Goal: Task Accomplishment & Management: Manage account settings

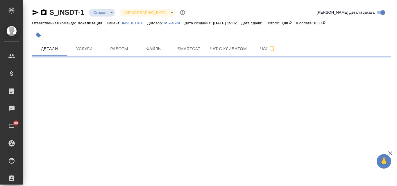
select select "RU"
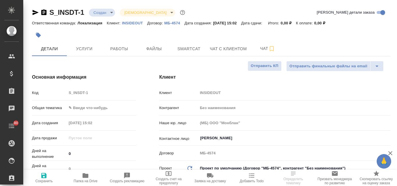
type textarea "x"
type input "Касаткина Александра"
click at [50, 51] on span "Детали" at bounding box center [49, 48] width 28 height 7
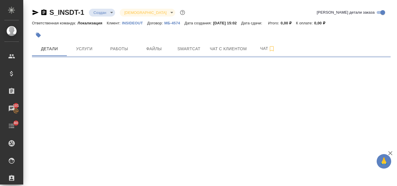
select select "RU"
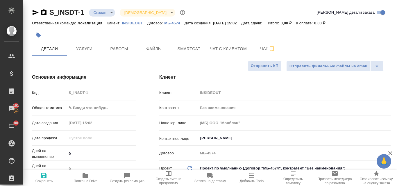
type textarea "x"
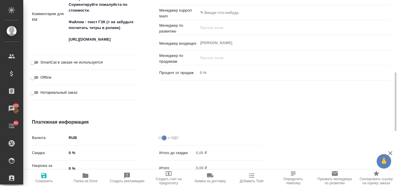
scroll to position [320, 0]
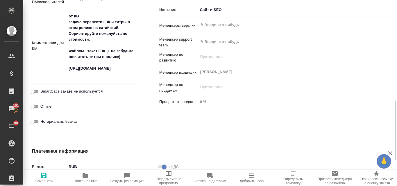
type textarea "x"
drag, startPoint x: 68, startPoint y: 22, endPoint x: 122, endPoint y: 74, distance: 75.6
click at [122, 74] on textarea "от КВ задача перевести ГЗК и титры в этом ролике на китайский. Сориентируйте по…" at bounding box center [101, 46] width 69 height 68
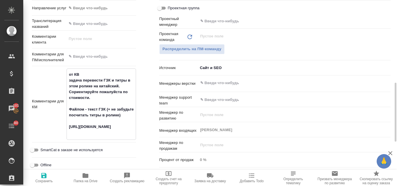
type textarea "x"
click at [89, 58] on textarea at bounding box center [101, 57] width 69 height 10
paste textarea "задача перевести ГЗК и титры в этом ролике на китайский. Сориентируйте пожалуйс…"
type textarea "задача перевести ГЗК и титры в этом ролике на китайский. Сориентируйте пожалуйс…"
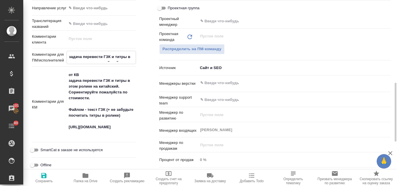
type textarea "x"
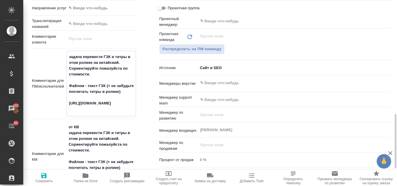
scroll to position [320, 0]
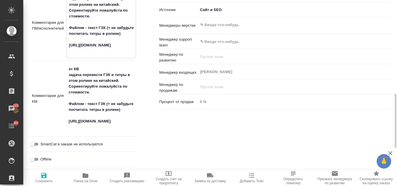
type textarea "задача перевести ГЗК и титры в этом ролике на китайский. Сориентируйте пожалуйс…"
type textarea "x"
drag, startPoint x: 69, startPoint y: 70, endPoint x: 101, endPoint y: 126, distance: 64.2
click at [101, 126] on textarea "от КВ задача перевести ГЗК и титры в этом ролике на китайский. Сориентируйте по…" at bounding box center [101, 98] width 69 height 68
type textarea "x"
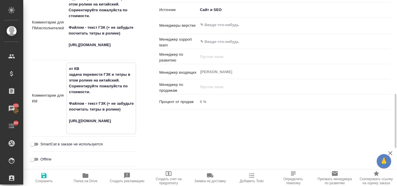
click at [170, 119] on div "Ответственные Клиентские менеджеры ​ Ответственная команда Обновить Локализация…" at bounding box center [275, 42] width 255 height 307
click at [49, 178] on span "Сохранить" at bounding box center [44, 177] width 35 height 11
type textarea "x"
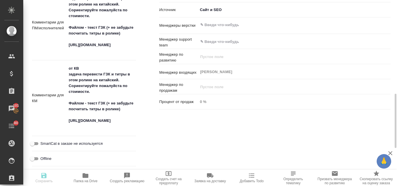
type textarea "x"
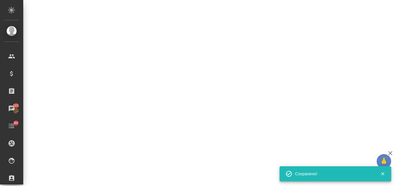
select select "RU"
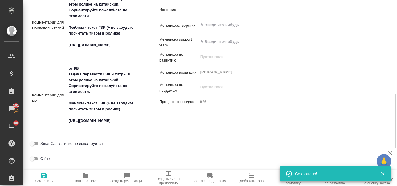
type textarea "x"
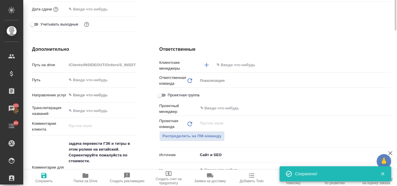
scroll to position [87, 0]
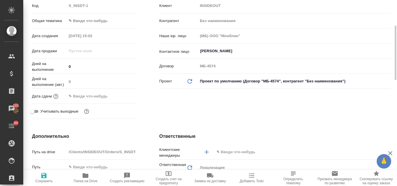
type textarea "x"
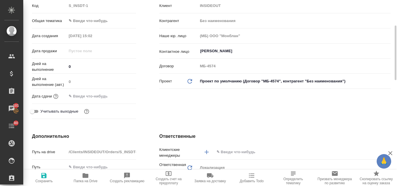
type textarea "x"
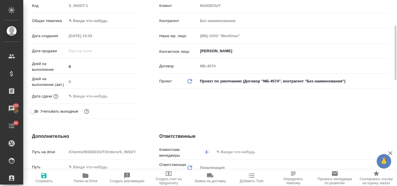
type textarea "x"
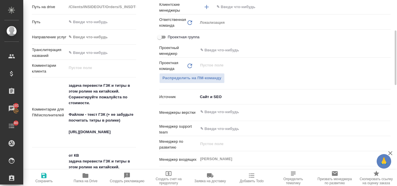
scroll to position [262, 0]
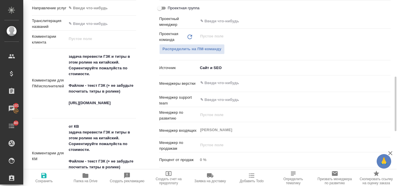
type textarea "x"
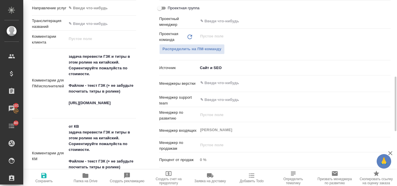
type textarea "x"
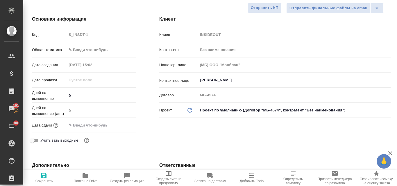
scroll to position [0, 0]
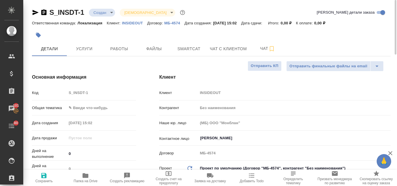
click at [87, 110] on body "🙏 .cls-1 fill:#fff; AWATERA Valyaeva Anna Клиенты Спецификации Заказы 101 Чаты …" at bounding box center [198, 93] width 397 height 186
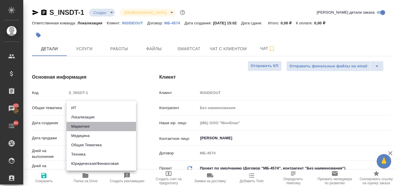
click at [87, 126] on li "Маркетинг" at bounding box center [101, 126] width 69 height 9
type input "marketing"
type textarea "x"
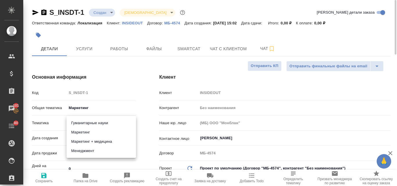
click at [89, 124] on body "🙏 .cls-1 fill:#fff; AWATERA Valyaeva Anna Клиенты Спецификации Заказы 101 Чаты …" at bounding box center [198, 93] width 397 height 186
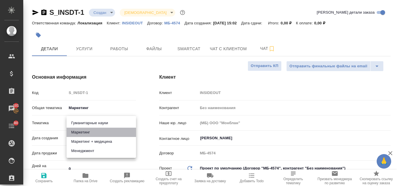
click at [87, 133] on li "Маркетинг" at bounding box center [101, 132] width 69 height 9
type textarea "x"
type input "5a8b8b956a9677013d343d63"
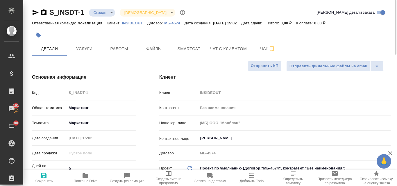
click at [44, 178] on icon "button" at bounding box center [43, 175] width 5 height 5
type textarea "x"
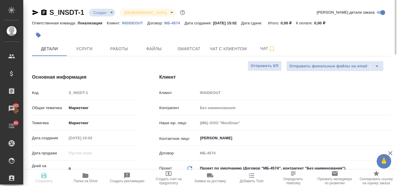
type textarea "x"
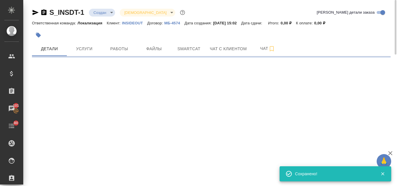
select select "RU"
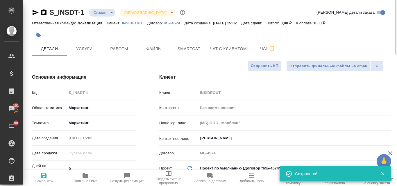
type textarea "x"
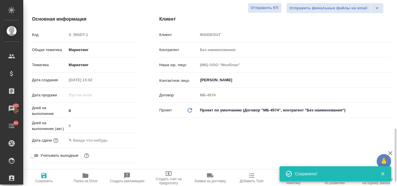
scroll to position [145, 0]
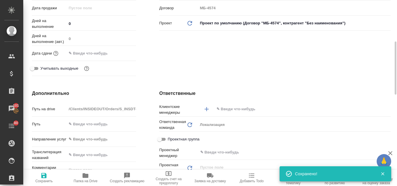
click at [231, 108] on input "text" at bounding box center [292, 109] width 153 height 7
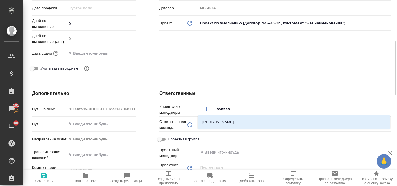
type input "валяева"
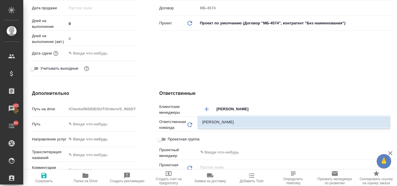
click at [241, 117] on li "[PERSON_NAME]" at bounding box center [294, 122] width 193 height 10
type textarea "x"
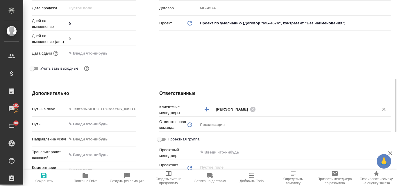
scroll to position [262, 0]
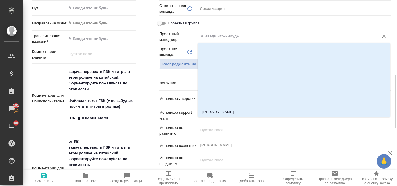
click at [220, 34] on input "text" at bounding box center [285, 36] width 170 height 7
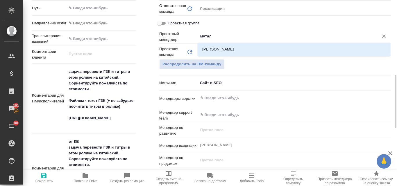
type input "мутали"
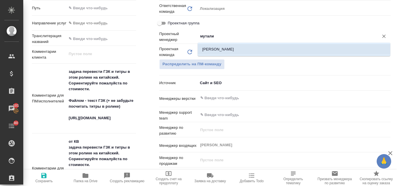
click at [227, 51] on li "Муталимов Марк" at bounding box center [294, 49] width 193 height 10
type textarea "x"
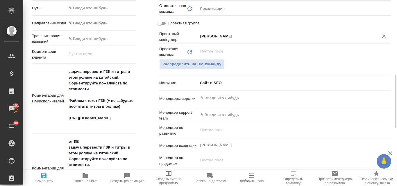
type input "Муталимов Марк"
click at [42, 177] on icon "button" at bounding box center [43, 175] width 5 height 5
type textarea "x"
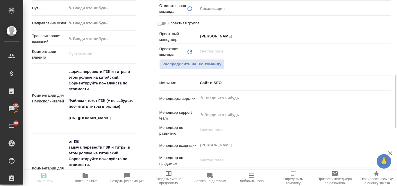
type textarea "x"
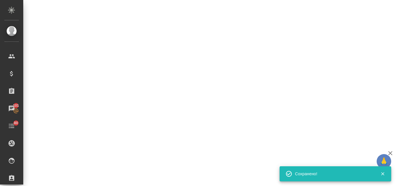
select select "RU"
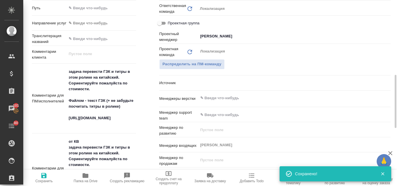
type textarea "x"
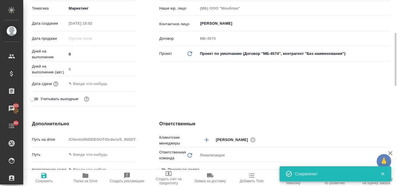
scroll to position [0, 0]
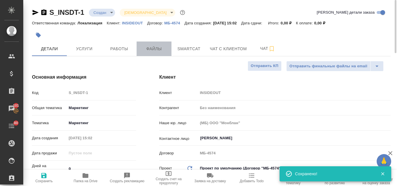
click at [161, 51] on span "Файлы" at bounding box center [154, 48] width 28 height 7
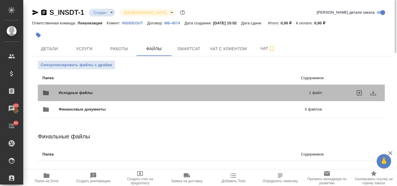
click at [128, 94] on span "Исходные файлы" at bounding box center [130, 93] width 142 height 6
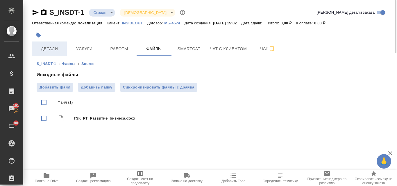
click at [53, 52] on span "Детали" at bounding box center [49, 48] width 28 height 7
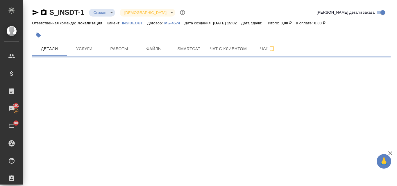
select select "RU"
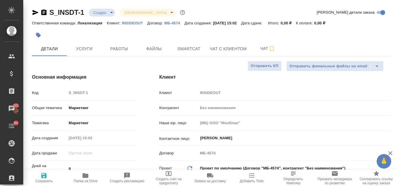
type textarea "x"
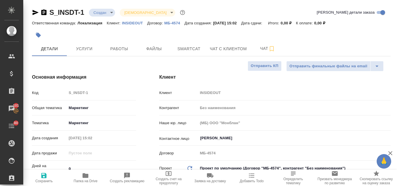
type textarea "x"
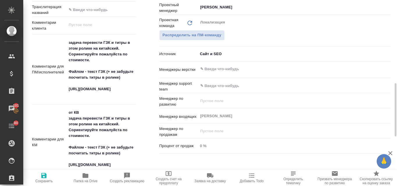
scroll to position [320, 0]
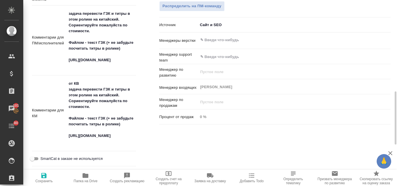
type textarea "x"
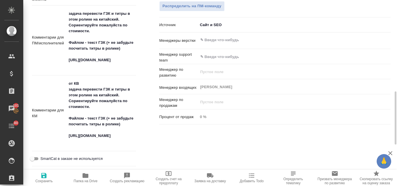
type textarea "x"
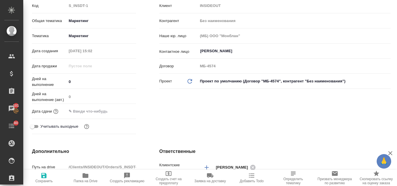
scroll to position [0, 0]
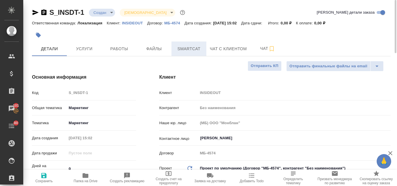
click at [181, 47] on span "Smartcat" at bounding box center [189, 48] width 28 height 7
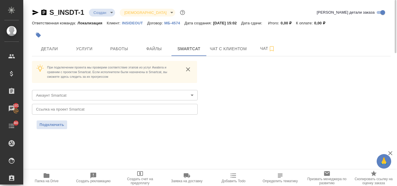
click at [112, 94] on body "🙏 .cls-1 fill:#fff; AWATERA Valyaeva Anna Клиенты Спецификации Заказы 101 Чаты …" at bounding box center [198, 93] width 397 height 186
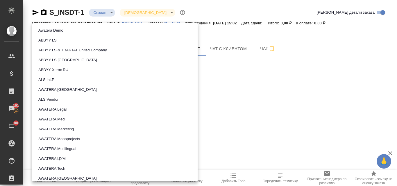
click at [73, 131] on button "AWATERA Marketing" at bounding box center [56, 129] width 39 height 6
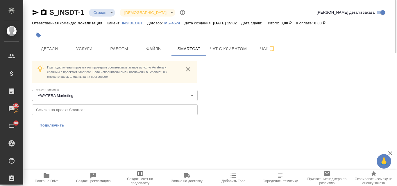
click at [62, 126] on span "Подключить" at bounding box center [52, 126] width 25 height 6
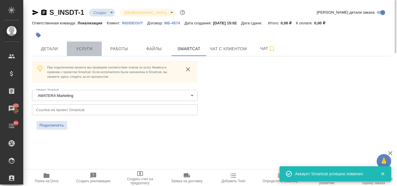
click at [90, 50] on span "Услуги" at bounding box center [84, 48] width 28 height 7
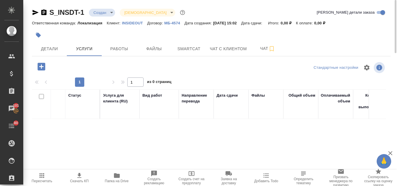
click at [137, 23] on p "INSIDEOUT" at bounding box center [134, 23] width 25 height 4
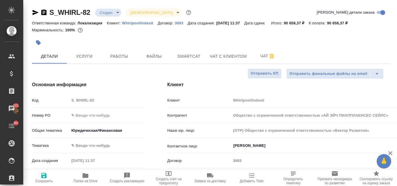
select select "RU"
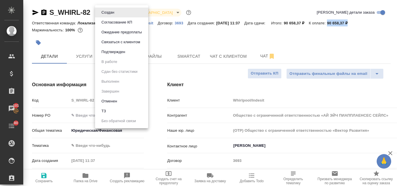
click at [116, 14] on body "🙏 .cls-1 fill:#fff; AWATERA Valyaeva [PERSON_NAME] Спецификации Заказы 101 Чаты…" at bounding box center [198, 93] width 397 height 186
click at [127, 102] on li "Отменен" at bounding box center [121, 101] width 53 height 10
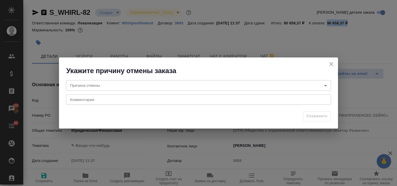
type input "Общество с ограниченной ответственностью «АЙ ЭЙЧ ПИАППЛАЕНСЕС СЕЙЛС»"
click at [97, 83] on body "🙏 .cls-1 fill:#fff; AWATERA Valyaeva [PERSON_NAME] Спецификации Заказы 101 Чаты…" at bounding box center [198, 93] width 397 height 186
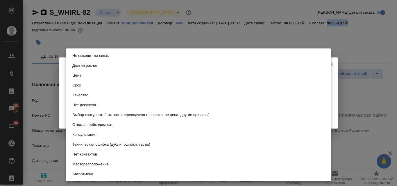
click at [89, 78] on li "Цена" at bounding box center [198, 76] width 265 height 10
type input "price"
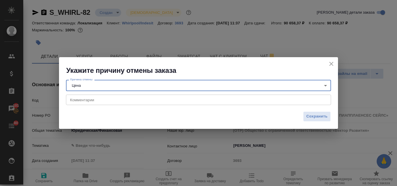
click at [83, 100] on textarea at bounding box center [198, 100] width 257 height 4
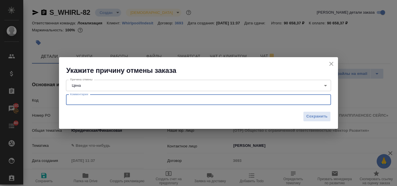
paste textarea "Но даже по такой цене Вы не проходите. Нам предложили цену, почти в половину ме…"
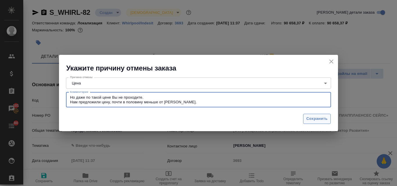
type textarea "Но даже по такой цене Вы не проходите. Нам предложили цену, почти в половину ме…"
click at [316, 118] on span "Сохранить" at bounding box center [316, 119] width 21 height 7
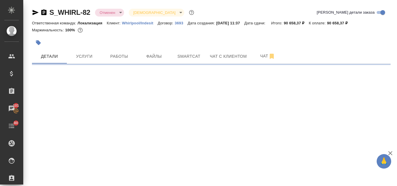
select select "RU"
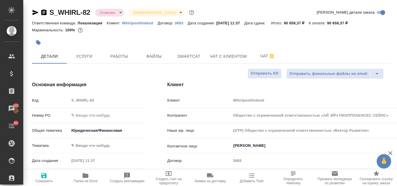
type textarea "x"
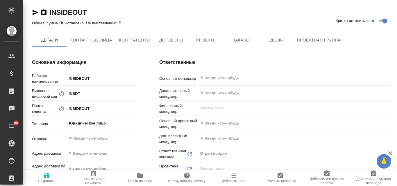
type textarea "x"
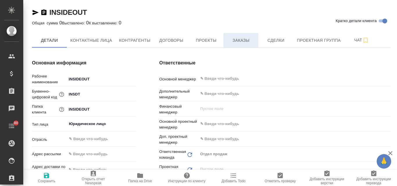
type textarea "x"
click at [246, 42] on span "Заказы" at bounding box center [241, 40] width 28 height 7
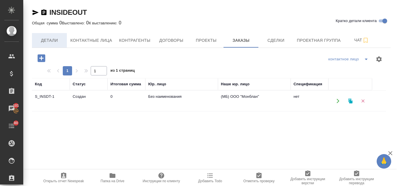
click at [54, 44] on span "Детали" at bounding box center [49, 40] width 28 height 7
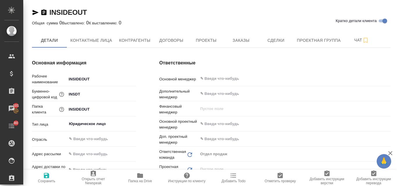
type textarea "x"
drag, startPoint x: 95, startPoint y: 79, endPoint x: 65, endPoint y: 80, distance: 29.6
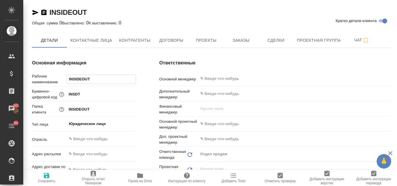
click at [65, 80] on div "Рабочее наименование INSIDEOUT" at bounding box center [84, 79] width 104 height 10
click at [201, 45] on button "Проекты" at bounding box center [206, 40] width 35 height 15
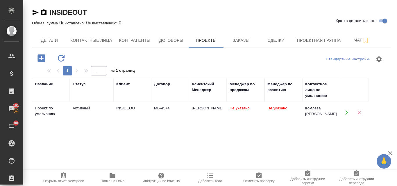
click at [137, 108] on div "INSIDEOUT" at bounding box center [132, 108] width 32 height 6
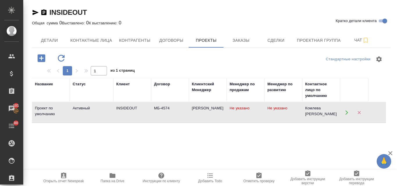
click at [137, 108] on div "INSIDEOUT" at bounding box center [132, 108] width 32 height 6
click at [165, 39] on span "Договоры" at bounding box center [171, 40] width 28 height 7
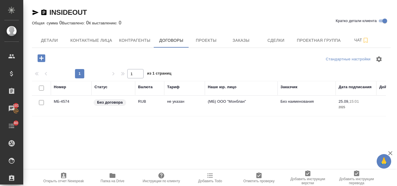
click at [70, 105] on td "МБ-4574" at bounding box center [71, 106] width 41 height 20
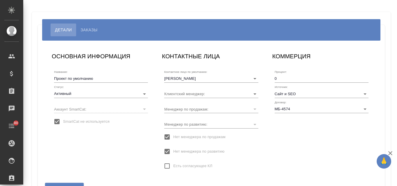
type input "Касаткина Александра"
click at [87, 107] on div "​" at bounding box center [101, 109] width 94 height 8
click at [54, 121] on input "SmartCat не используется" at bounding box center [57, 122] width 12 height 12
checkbox input "false"
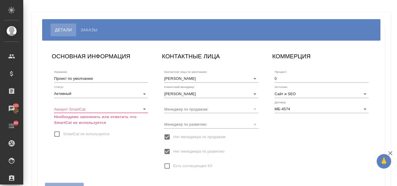
click at [65, 110] on body "🙏 .cls-1 fill:#fff; AWATERA Valyaeva Anna Клиенты Спецификации Заказы 101 Чаты …" at bounding box center [198, 93] width 397 height 186
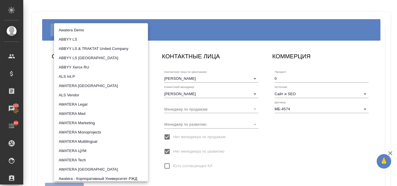
click at [82, 122] on li "AWATERA Marketing" at bounding box center [101, 123] width 94 height 9
type input "5ee7302d78bc4a4c4880ed94"
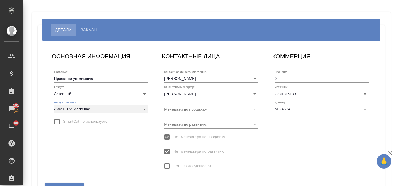
scroll to position [39, 0]
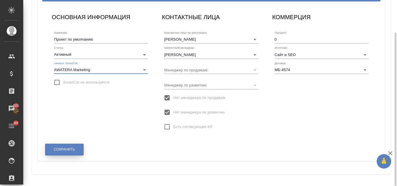
click at [74, 152] on span "Сохранить" at bounding box center [64, 149] width 21 height 5
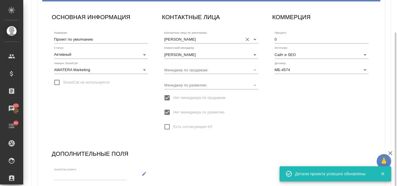
scroll to position [0, 0]
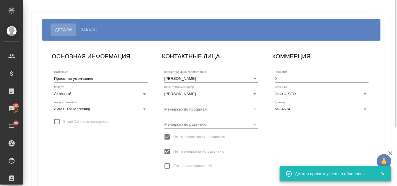
click at [96, 29] on span "Заказы" at bounding box center [88, 29] width 17 height 7
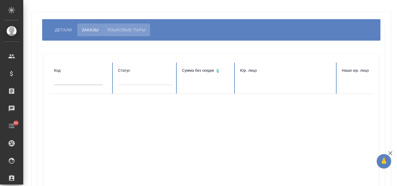
click at [129, 30] on span "Языковые пары" at bounding box center [127, 29] width 38 height 7
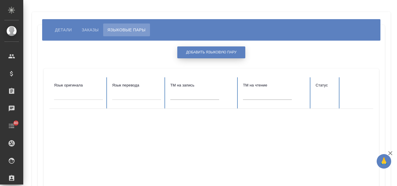
click at [212, 51] on span "Добавить языковую пару" at bounding box center [211, 52] width 51 height 5
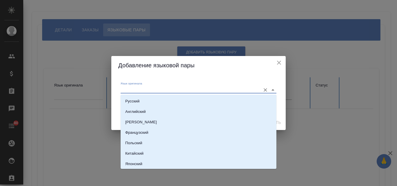
click at [159, 89] on input "Язык оригинала" at bounding box center [189, 89] width 137 height 7
click at [135, 99] on p "Русский" at bounding box center [132, 102] width 14 height 6
type input "Русский"
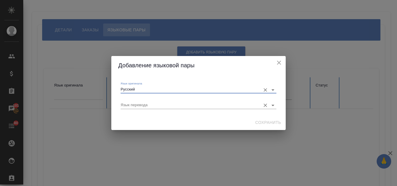
click at [129, 104] on input "Язык перевода" at bounding box center [189, 105] width 137 height 7
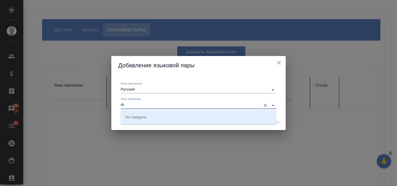
type input "r"
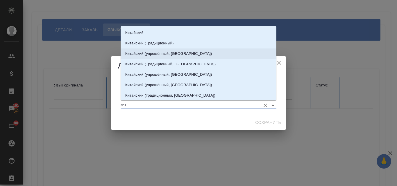
scroll to position [29, 0]
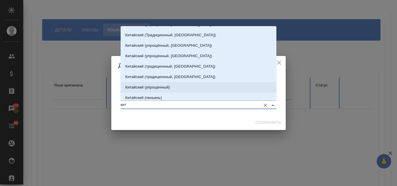
click at [170, 88] on p "Китайский (упрощенный)" at bounding box center [147, 88] width 45 height 6
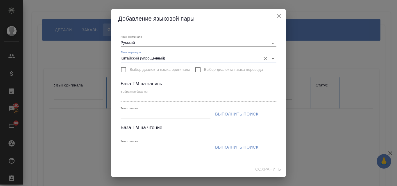
type input "Китайский (упрощенный)"
click at [131, 115] on input "Текст поиска" at bounding box center [166, 114] width 90 height 7
paste input "INSIDEOUT"
type input "INSIDEOUT"
click at [219, 113] on span "Выполнить поиск" at bounding box center [236, 114] width 43 height 7
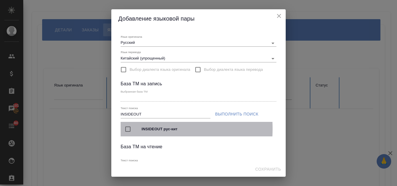
click at [128, 129] on input "checkbox" at bounding box center [128, 129] width 12 height 12
type input "INSIDEOUT рус-кит"
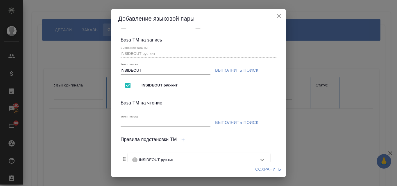
scroll to position [87, 0]
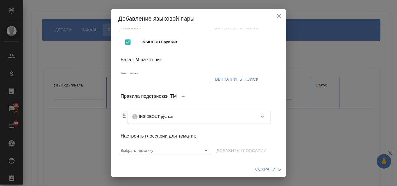
click at [137, 80] on input "Текст поиска" at bounding box center [166, 79] width 90 height 7
paste input "INSIDEOUT"
type input "INSIDEOUT"
click at [238, 77] on span "Выполнить поиск" at bounding box center [236, 79] width 43 height 7
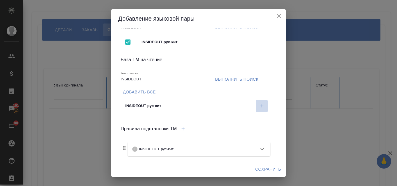
click at [259, 106] on icon "button" at bounding box center [261, 105] width 5 height 5
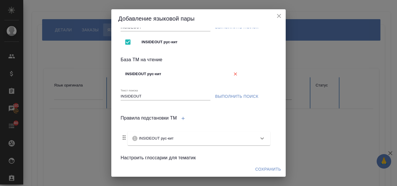
click at [266, 167] on span "Сохранить" at bounding box center [268, 169] width 26 height 7
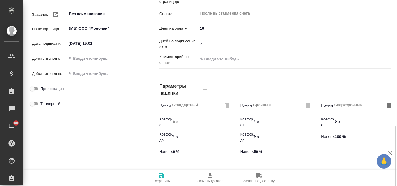
scroll to position [209, 0]
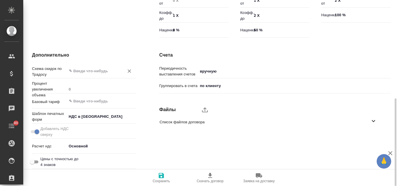
click at [87, 69] on input "text" at bounding box center [91, 70] width 46 height 7
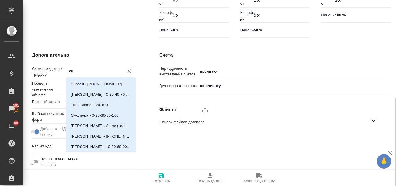
type input "2"
type input "ш"
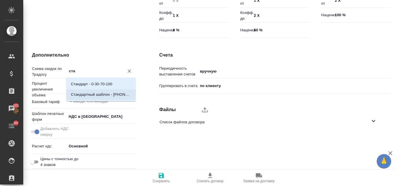
click at [113, 98] on li "Стандартный шаблон - [PHONE_NUMBER] - ВЫБЕРИ МЕНЯ!" at bounding box center [100, 94] width 69 height 10
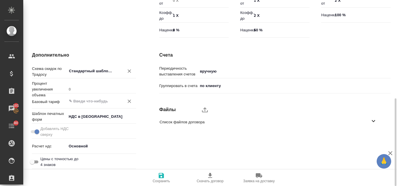
type input "Стандартный шаблон - [PHONE_NUMBER] - ВЫБЕРИ МЕНЯ!"
click at [85, 101] on input "text" at bounding box center [91, 101] width 46 height 7
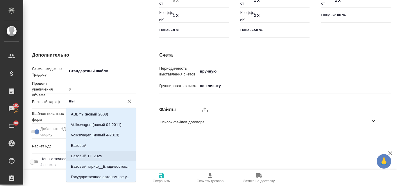
click at [104, 157] on li "Базовый ТП 2025" at bounding box center [100, 156] width 69 height 10
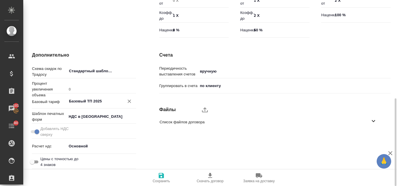
type input "Базовый ТП 2025"
click at [162, 180] on span "Сохранить" at bounding box center [161, 181] width 17 height 4
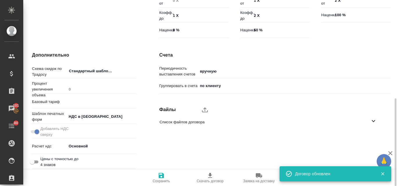
type input "Базовый ТП 2025"
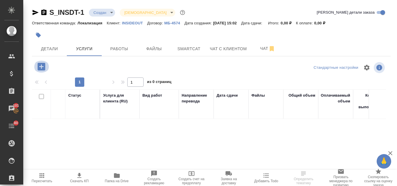
click at [40, 63] on icon "button" at bounding box center [41, 67] width 8 height 8
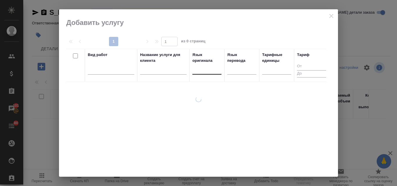
click at [200, 71] on div at bounding box center [206, 69] width 29 height 8
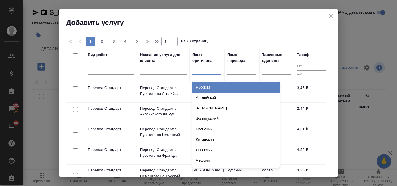
click at [202, 86] on div "Русский" at bounding box center [235, 87] width 87 height 10
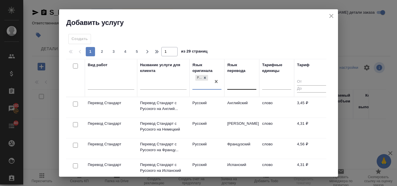
click at [238, 81] on div at bounding box center [241, 84] width 29 height 8
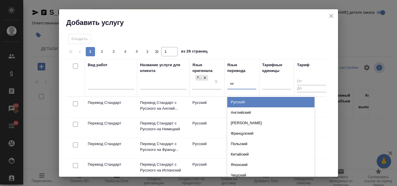
type input "кит"
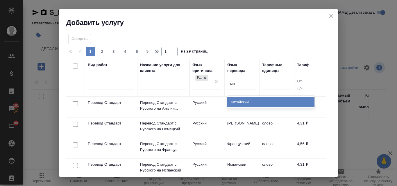
click at [246, 105] on div "Китайский" at bounding box center [270, 102] width 87 height 10
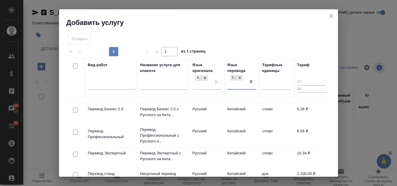
scroll to position [58, 0]
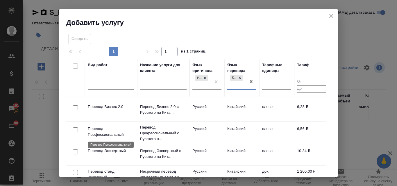
click at [115, 136] on p "Перевод Профессиональный" at bounding box center [111, 132] width 46 height 12
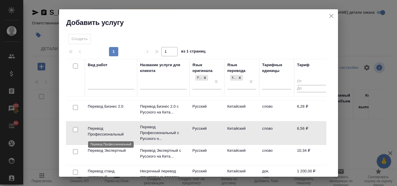
click at [115, 136] on p "Перевод Профессиональный" at bounding box center [111, 132] width 46 height 12
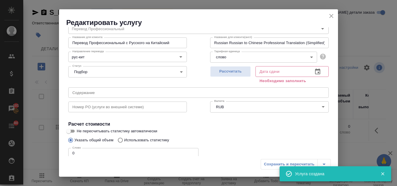
scroll to position [0, 0]
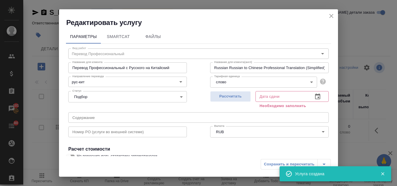
click at [330, 17] on icon "close" at bounding box center [331, 16] width 4 height 4
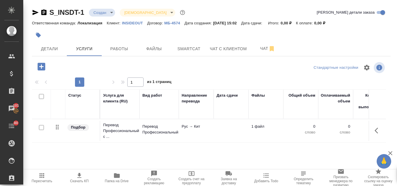
click at [43, 128] on input "checkbox" at bounding box center [41, 127] width 5 height 5
checkbox input "true"
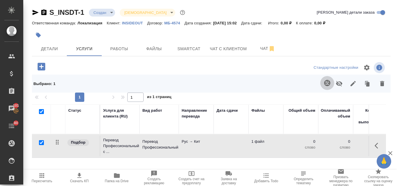
click at [324, 85] on icon "button" at bounding box center [327, 83] width 6 height 6
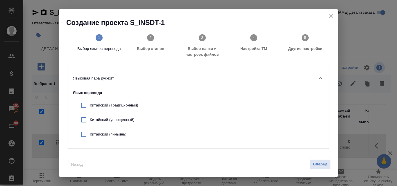
click at [85, 121] on input "checkbox" at bounding box center [84, 120] width 12 height 12
checkbox input "true"
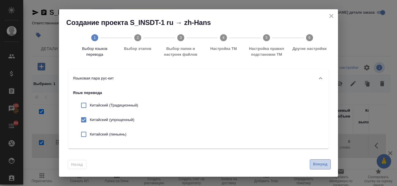
click at [316, 162] on span "Вперед" at bounding box center [320, 164] width 15 height 7
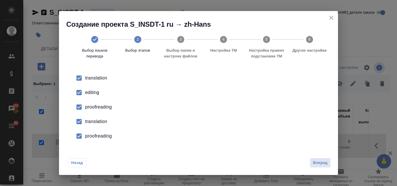
click at [90, 94] on div "editing" at bounding box center [204, 92] width 239 height 7
click at [92, 108] on div "proofreading" at bounding box center [204, 107] width 239 height 7
click at [96, 121] on div "translation" at bounding box center [204, 121] width 239 height 7
click at [99, 136] on div "proofreading" at bounding box center [204, 136] width 239 height 7
click at [315, 161] on span "Вперед" at bounding box center [320, 163] width 15 height 7
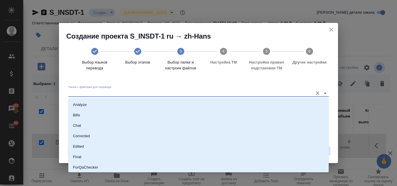
click at [93, 95] on input "Папка с файлами для перевода" at bounding box center [189, 93] width 242 height 7
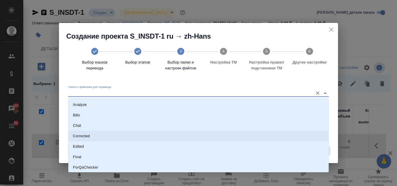
scroll to position [58, 0]
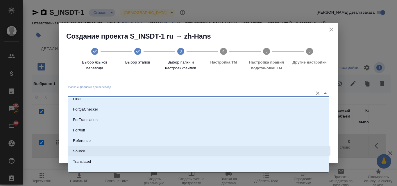
click at [93, 153] on li "Source" at bounding box center [198, 151] width 260 height 10
type input "Source"
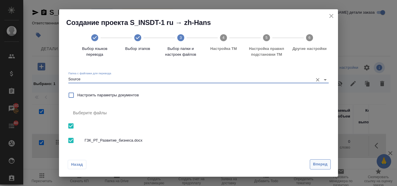
click at [323, 166] on span "Вперед" at bounding box center [320, 164] width 15 height 7
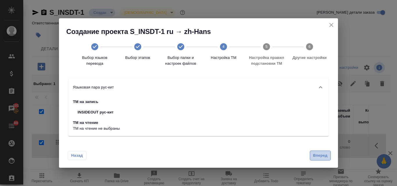
click at [323, 157] on span "Вперед" at bounding box center [320, 156] width 15 height 7
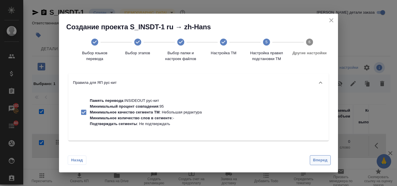
click at [320, 157] on button "Вперед" at bounding box center [320, 160] width 21 height 10
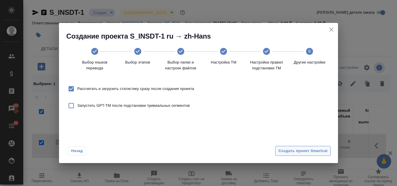
click at [302, 150] on span "Создать проект Smartcat" at bounding box center [302, 151] width 49 height 7
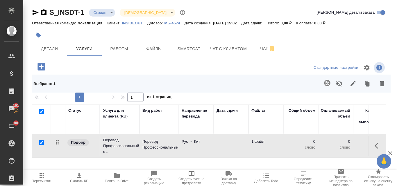
click at [141, 142] on td "Перевод Профессиональный" at bounding box center [158, 146] width 39 height 20
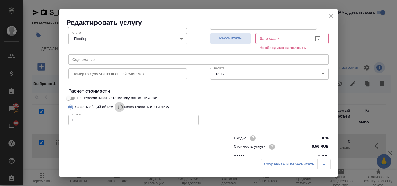
click at [121, 106] on input "Использовать статистику" at bounding box center [119, 107] width 9 height 11
radio input "true"
radio input "false"
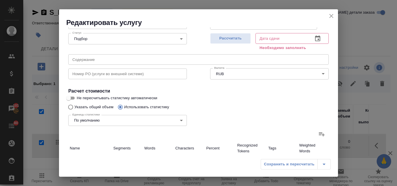
click at [319, 135] on icon at bounding box center [322, 135] width 6 height 4
click at [0, 0] on input "file" at bounding box center [0, 0] width 0 height 0
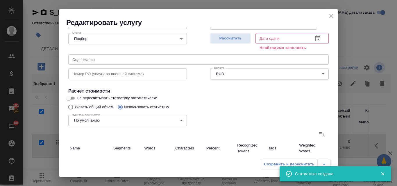
type input "28"
type input "258"
type input "2208"
type input "28"
type input "258"
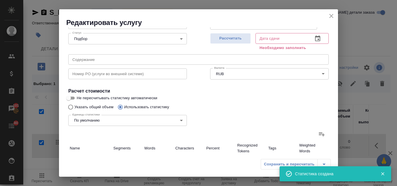
type input "2208"
type input "28"
type input "258"
type input "2208"
click at [232, 39] on span "Рассчитать" at bounding box center [230, 38] width 34 height 7
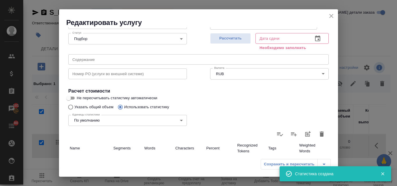
type input "25.09.2025 15:28"
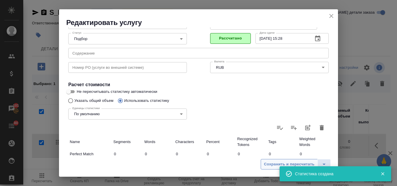
click at [271, 167] on span "Сохранить и пересчитать" at bounding box center [289, 164] width 51 height 7
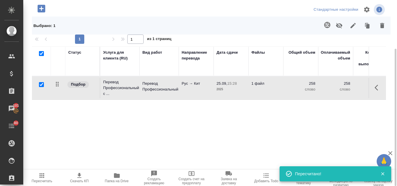
scroll to position [0, 0]
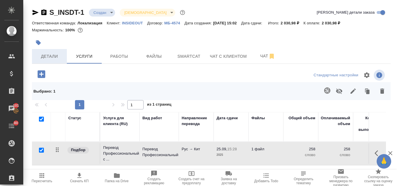
click at [55, 58] on span "Детали" at bounding box center [49, 56] width 28 height 7
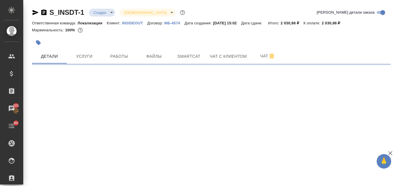
select select "RU"
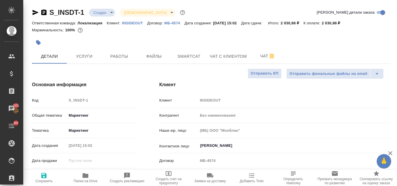
type textarea "x"
click at [33, 11] on icon "button" at bounding box center [35, 12] width 7 height 7
type textarea "x"
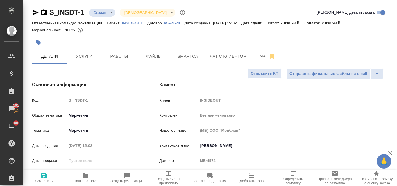
type textarea "x"
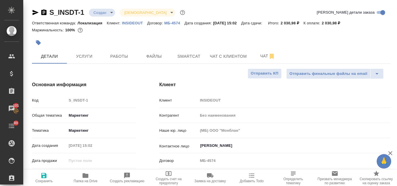
type textarea "x"
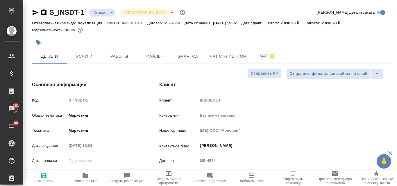
type textarea "x"
click at [91, 56] on span "Услуги" at bounding box center [84, 56] width 28 height 7
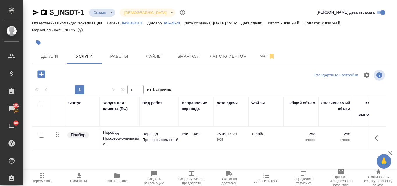
click at [191, 134] on p "Рус → Кит" at bounding box center [196, 134] width 29 height 6
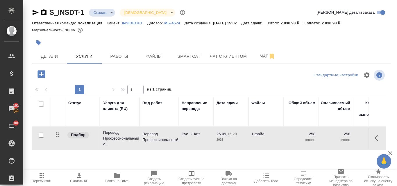
click at [191, 134] on p "Рус → Кит" at bounding box center [196, 134] width 29 height 6
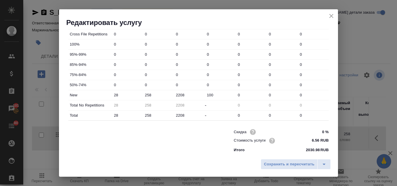
scroll to position [210, 0]
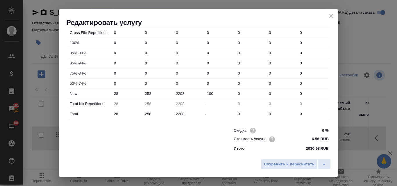
drag, startPoint x: 167, startPoint y: 150, endPoint x: 164, endPoint y: 145, distance: 5.4
click at [167, 150] on div at bounding box center [139, 139] width 165 height 23
drag, startPoint x: 149, startPoint y: 93, endPoint x: 143, endPoint y: 92, distance: 5.9
click at [143, 92] on input "258" at bounding box center [158, 93] width 31 height 8
type input "708"
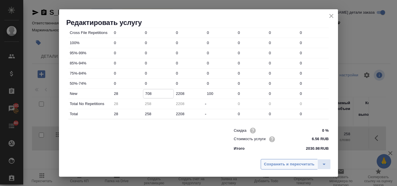
click at [286, 162] on span "Сохранить и пересчитать" at bounding box center [289, 164] width 51 height 7
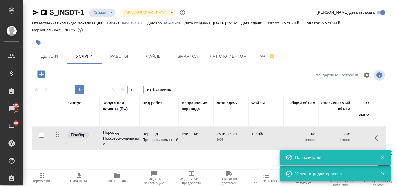
click at [143, 140] on p "Перевод Профессиональный" at bounding box center [158, 137] width 33 height 12
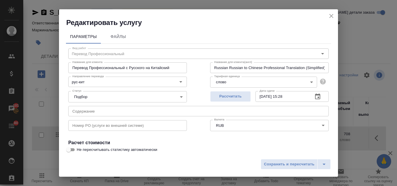
click at [74, 149] on input "Не пересчитывать статистику автоматически" at bounding box center [68, 149] width 21 height 7
checkbox input "true"
click at [303, 162] on span "Сохранить и пересчитать" at bounding box center [289, 164] width 51 height 7
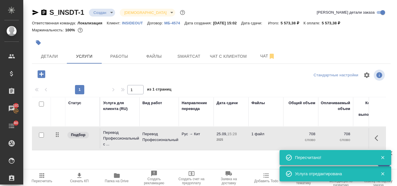
click at [290, 36] on div at bounding box center [211, 42] width 359 height 13
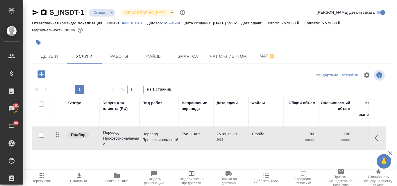
click at [45, 74] on icon "button" at bounding box center [41, 74] width 8 height 8
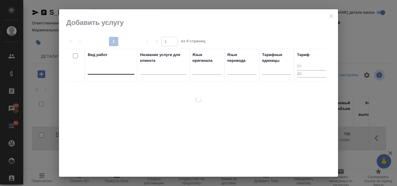
click at [94, 68] on div at bounding box center [111, 69] width 46 height 8
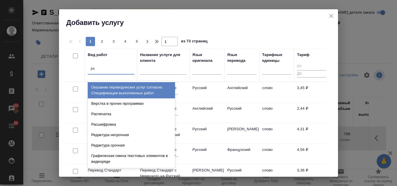
type input "рас"
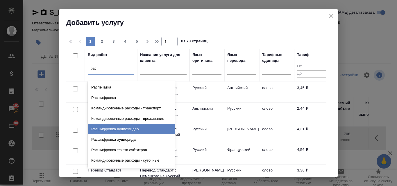
click at [128, 131] on div "Расшифровка аудио\видео" at bounding box center [131, 129] width 87 height 10
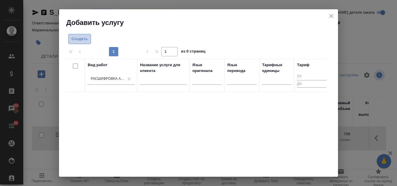
click at [84, 40] on span "Создать" at bounding box center [79, 39] width 16 height 7
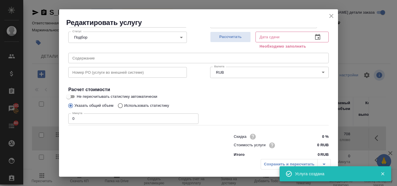
scroll to position [66, 0]
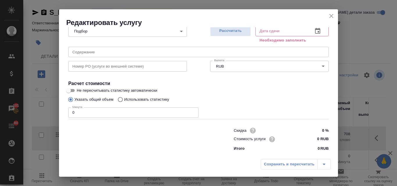
click at [312, 139] on input "0 RUB" at bounding box center [318, 139] width 22 height 8
type input "250 RUB"
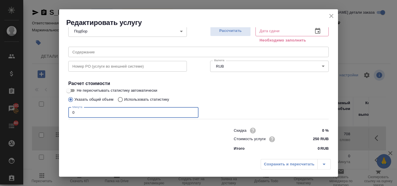
drag, startPoint x: 74, startPoint y: 112, endPoint x: 71, endPoint y: 112, distance: 3.2
click at [71, 112] on input "0" at bounding box center [133, 113] width 130 height 10
type input "3"
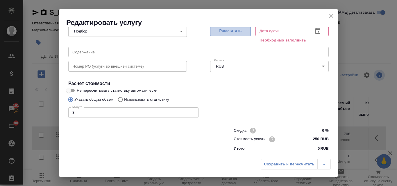
click at [228, 29] on span "Рассчитать" at bounding box center [230, 31] width 34 height 7
type input "25.09.2025 15:54"
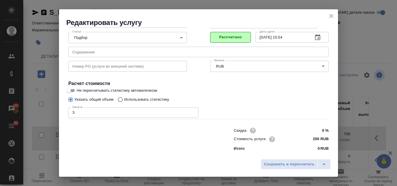
scroll to position [59, 0]
click at [283, 165] on span "Сохранить и пересчитать" at bounding box center [289, 164] width 51 height 7
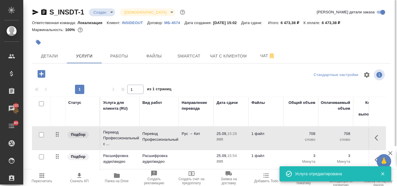
scroll to position [0, 0]
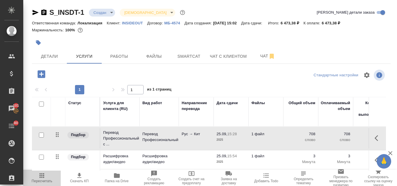
click at [41, 179] on icon "button" at bounding box center [41, 175] width 7 height 7
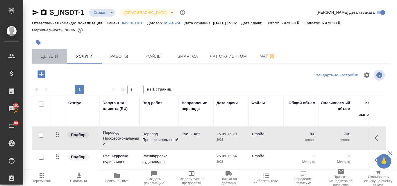
click at [47, 61] on button "Детали" at bounding box center [49, 56] width 35 height 15
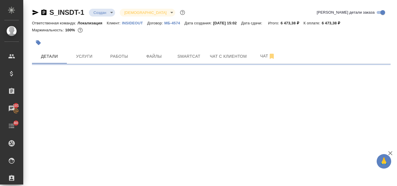
select select "RU"
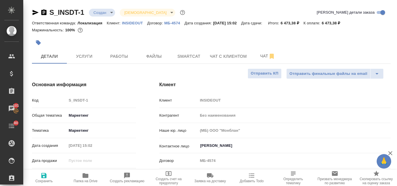
type textarea "x"
click at [43, 174] on icon "button" at bounding box center [43, 175] width 7 height 7
type textarea "x"
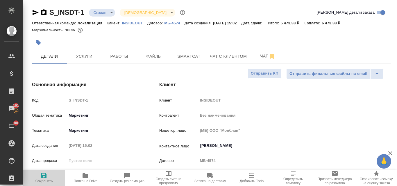
type textarea "x"
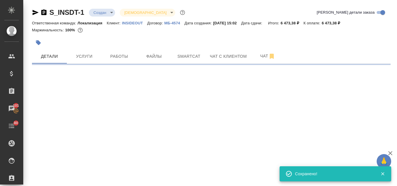
select select "RU"
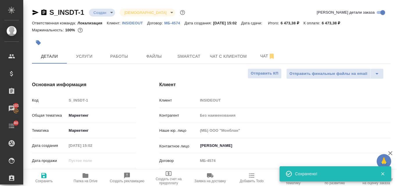
type textarea "x"
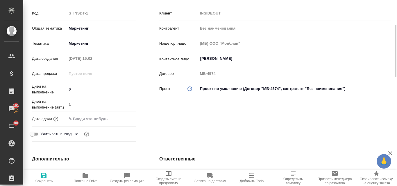
scroll to position [29, 0]
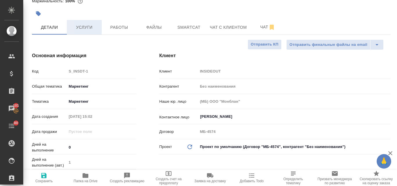
click at [87, 30] on span "Услуги" at bounding box center [84, 27] width 28 height 7
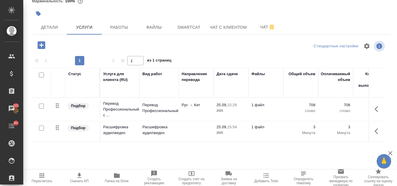
click at [81, 179] on icon "button" at bounding box center [79, 175] width 7 height 7
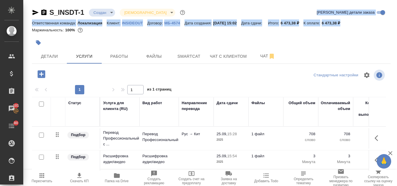
drag, startPoint x: 353, startPoint y: 21, endPoint x: 329, endPoint y: 19, distance: 24.5
click at [329, 19] on div "S_INSDT-1 Создан new Святая троица holyTrinity Кратко детали заказа Ответственн…" at bounding box center [211, 22] width 359 height 28
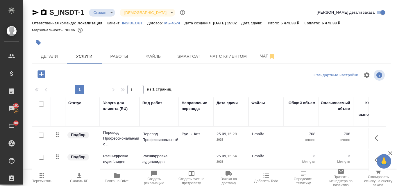
click at [342, 32] on div "Маржинальность: 100%" at bounding box center [211, 30] width 359 height 8
drag, startPoint x: 350, startPoint y: 22, endPoint x: 330, endPoint y: 22, distance: 20.6
click at [330, 22] on p "6 473,38 ₽" at bounding box center [333, 23] width 23 height 4
copy p "6 473,38 ₽"
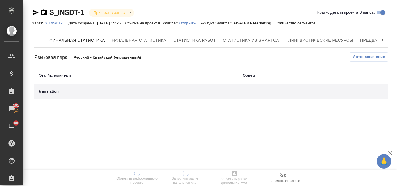
click at [194, 23] on p "Открыть" at bounding box center [189, 23] width 21 height 4
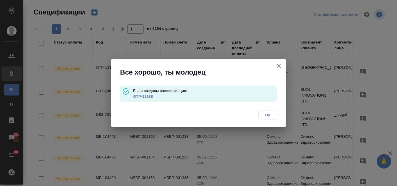
click at [281, 65] on icon "button" at bounding box center [278, 65] width 7 height 7
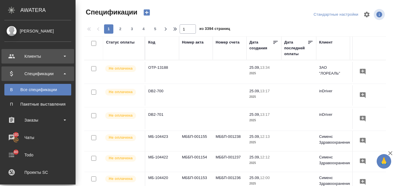
click at [23, 58] on div "Клиенты" at bounding box center [37, 56] width 67 height 9
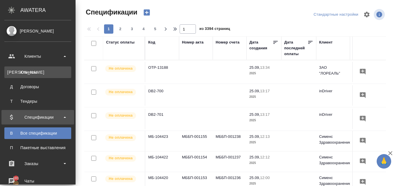
click at [36, 76] on link "К Клиенты" at bounding box center [37, 73] width 67 height 12
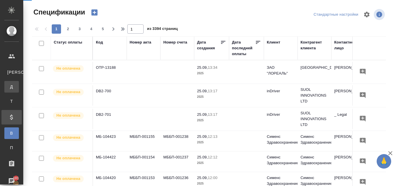
select select "RU"
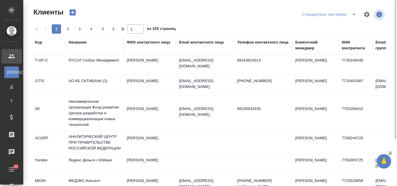
click at [79, 43] on div "Название" at bounding box center [78, 43] width 18 height 6
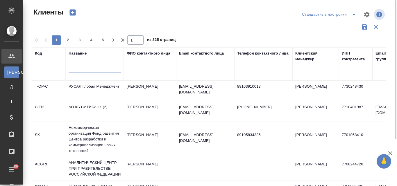
click at [77, 69] on input "text" at bounding box center [95, 69] width 52 height 7
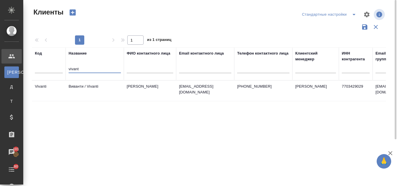
type input "vivant"
click at [88, 84] on td "Виванти / Vivanti" at bounding box center [95, 91] width 58 height 20
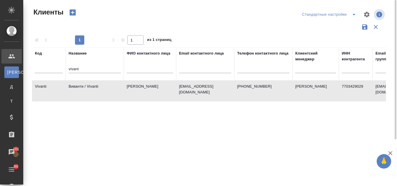
click at [88, 84] on td "Виванти / Vivanti" at bounding box center [95, 91] width 58 height 20
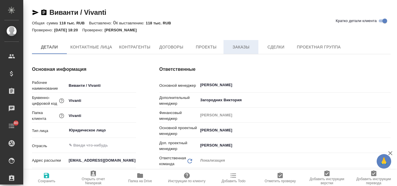
type textarea "x"
click at [246, 48] on span "Заказы" at bounding box center [241, 47] width 28 height 7
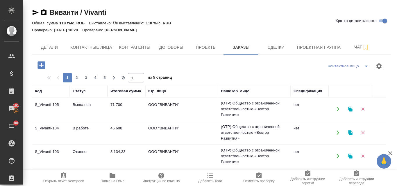
click at [350, 109] on icon "button" at bounding box center [350, 109] width 5 height 5
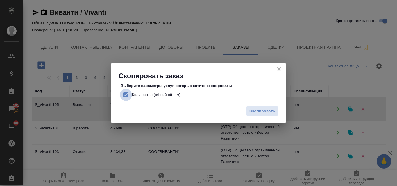
click at [128, 95] on input "Количество (общий объем)" at bounding box center [126, 95] width 12 height 12
checkbox input "false"
click at [255, 113] on span "Скопировать" at bounding box center [262, 111] width 26 height 7
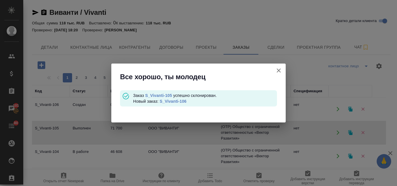
click at [177, 100] on link "S_Vivanti-106" at bounding box center [173, 101] width 27 height 5
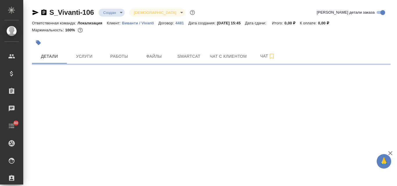
select select "RU"
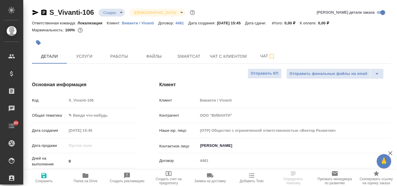
type textarea "x"
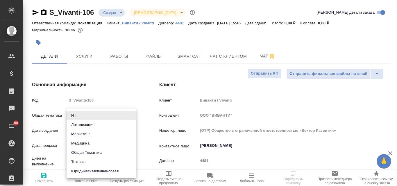
click at [83, 114] on body "🙏 .cls-1 fill:#fff; AWATERA Valyaeva [PERSON_NAME] Спецификации Заказы Чаты 80 …" at bounding box center [198, 93] width 397 height 186
click at [88, 134] on li "Маркетинг" at bounding box center [101, 134] width 69 height 9
type input "marketing"
type textarea "x"
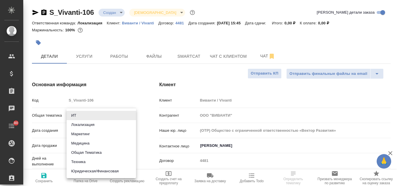
type textarea "x"
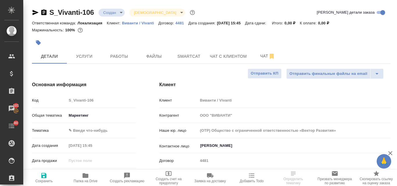
click at [86, 132] on body "🙏 .cls-1 fill:#fff; AWATERA Valyaeva [PERSON_NAME] Спецификации Заказы 101 Чаты…" at bounding box center [198, 93] width 397 height 186
click at [85, 141] on li "Маркетинг" at bounding box center [101, 139] width 69 height 9
type textarea "x"
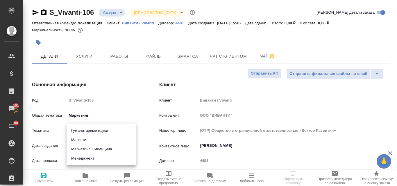
type input "5a8b8b956a9677013d343d63"
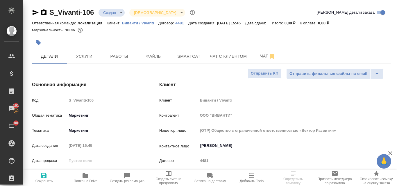
click at [44, 176] on icon "button" at bounding box center [43, 175] width 5 height 5
type textarea "x"
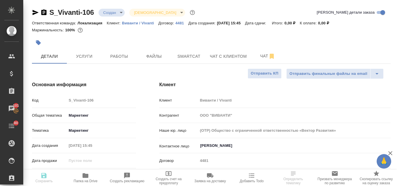
type textarea "x"
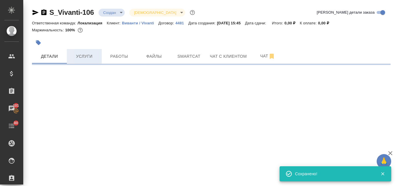
select select "RU"
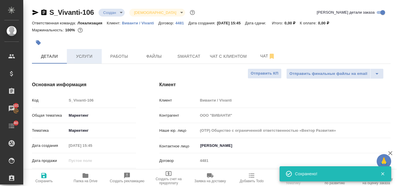
type textarea "x"
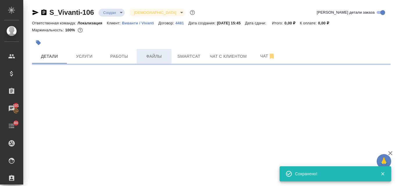
select select "RU"
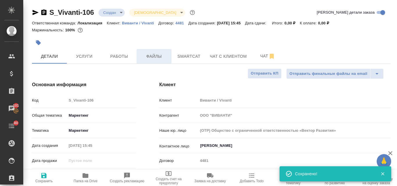
type textarea "x"
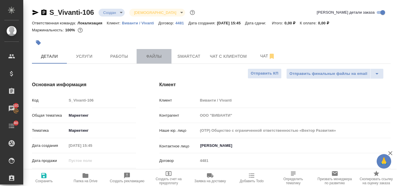
click at [162, 56] on span "Файлы" at bounding box center [154, 56] width 28 height 7
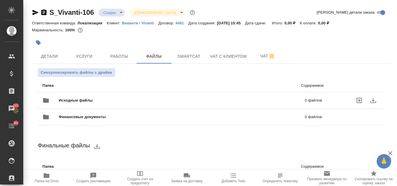
click at [92, 99] on span "Исходные файлы" at bounding box center [129, 101] width 140 height 6
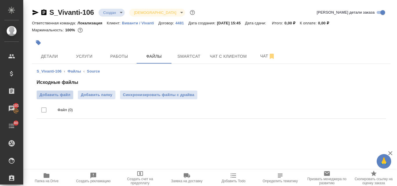
click at [57, 96] on span "Добавить файл" at bounding box center [55, 95] width 31 height 6
click at [0, 0] on input "Добавить файл" at bounding box center [0, 0] width 0 height 0
click at [63, 94] on span "Добавить файл" at bounding box center [55, 95] width 31 height 6
click at [0, 0] on input "Добавить файл" at bounding box center [0, 0] width 0 height 0
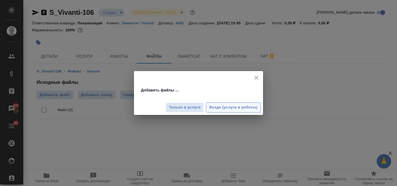
click at [228, 109] on span "Везде (услуги и работы)" at bounding box center [233, 107] width 48 height 7
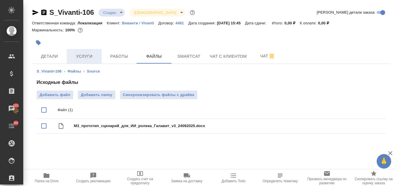
click at [98, 59] on span "Услуги" at bounding box center [84, 56] width 28 height 7
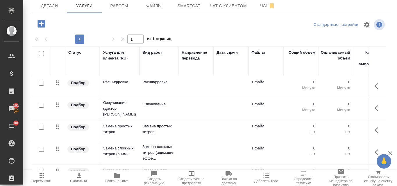
click at [40, 82] on input "checkbox" at bounding box center [41, 83] width 5 height 5
checkbox input "true"
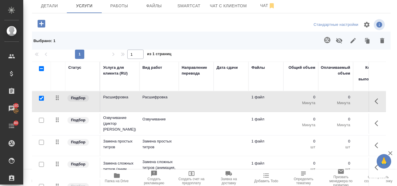
click at [42, 140] on input "checkbox" at bounding box center [41, 142] width 5 height 5
checkbox input "true"
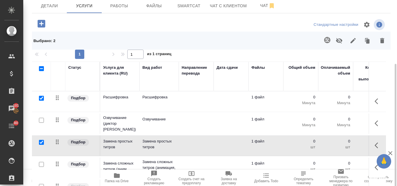
scroll to position [29, 0]
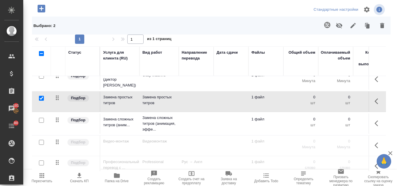
click at [42, 118] on input "checkbox" at bounding box center [41, 120] width 5 height 5
checkbox input "true"
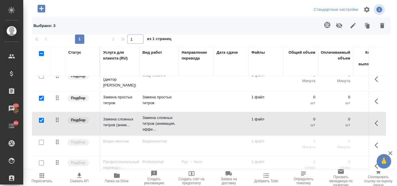
drag, startPoint x: 42, startPoint y: 139, endPoint x: 43, endPoint y: 146, distance: 6.8
click at [42, 140] on input "checkbox" at bounding box center [41, 142] width 5 height 5
checkbox input "true"
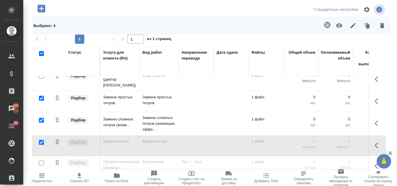
click at [43, 161] on input "checkbox" at bounding box center [41, 163] width 5 height 5
checkbox input "true"
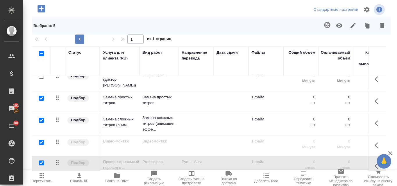
scroll to position [77, 0]
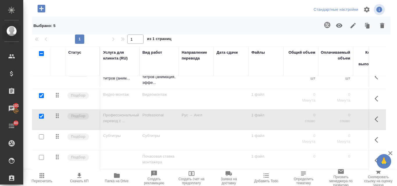
click at [43, 135] on input "checkbox" at bounding box center [41, 137] width 5 height 5
checkbox input "true"
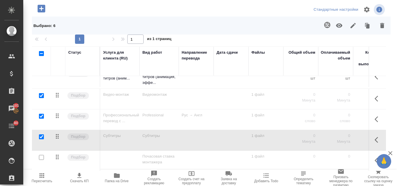
click at [40, 155] on input "checkbox" at bounding box center [41, 157] width 5 height 5
checkbox input "true"
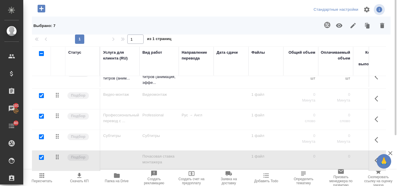
scroll to position [8, 0]
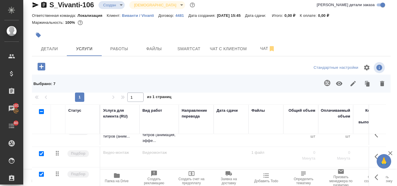
click at [380, 84] on icon "button" at bounding box center [382, 83] width 4 height 5
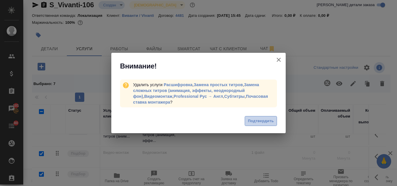
click at [260, 125] on button "Подтвердить" at bounding box center [261, 121] width 32 height 10
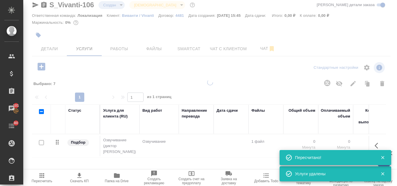
scroll to position [0, 0]
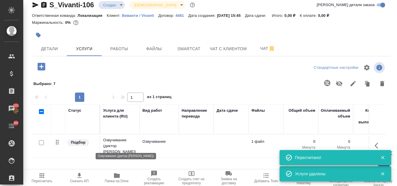
click at [126, 143] on p "Озвучивание (диктор Николай)" at bounding box center [119, 145] width 33 height 17
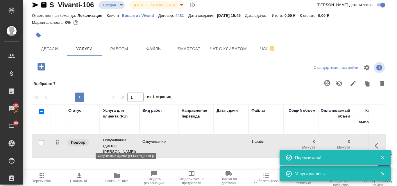
click at [126, 143] on p "Озвучивание (диктор Николай)" at bounding box center [119, 145] width 33 height 17
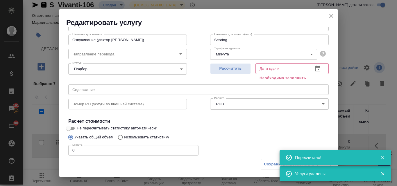
scroll to position [66, 0]
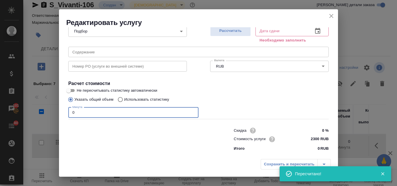
drag, startPoint x: 75, startPoint y: 112, endPoint x: 71, endPoint y: 112, distance: 4.4
click at [71, 112] on input "0" at bounding box center [133, 113] width 130 height 10
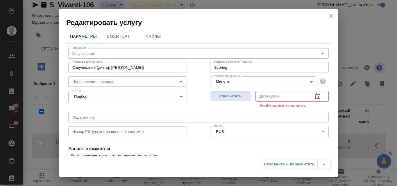
scroll to position [0, 0]
type input "5"
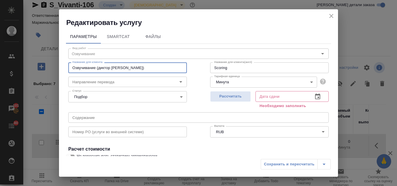
click at [126, 68] on input "Озвучивание (диктор Николай)" at bounding box center [127, 67] width 119 height 10
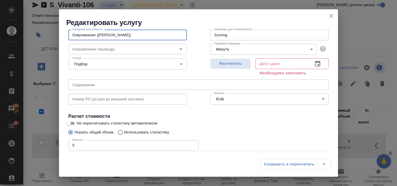
scroll to position [66, 0]
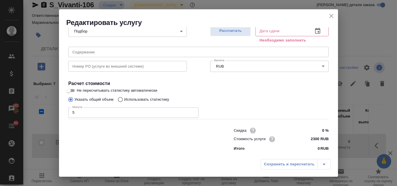
type input "Озвучивание (диктор Алевтина)"
click at [310, 141] on input "2300 RUB" at bounding box center [317, 139] width 21 height 8
type input "2200 RUB"
click at [234, 31] on span "Рассчитать" at bounding box center [230, 31] width 34 height 7
type input "25.09.2025 15:48"
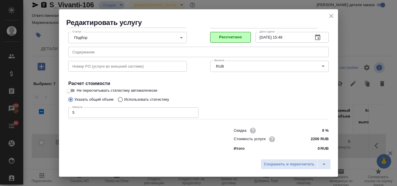
scroll to position [59, 0]
click at [290, 163] on span "Сохранить и пересчитать" at bounding box center [289, 164] width 51 height 7
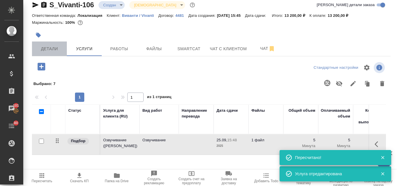
click at [51, 51] on span "Детали" at bounding box center [49, 48] width 28 height 7
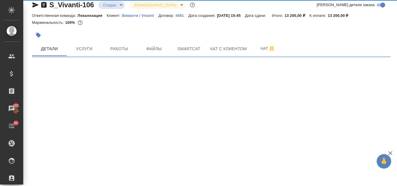
select select "RU"
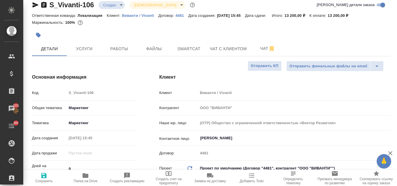
type textarea "x"
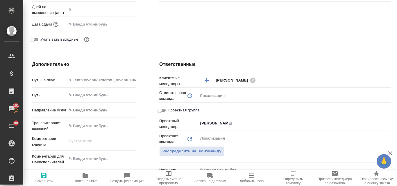
scroll to position [240, 0]
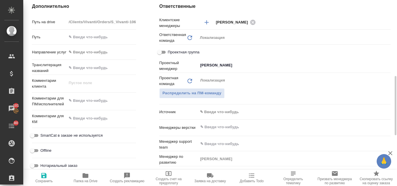
type textarea "x"
click at [90, 102] on textarea at bounding box center [101, 101] width 69 height 10
paste textarea "Благодарю за ответ. Нам нужна озвучка аватара для образовательного проекта на а…"
type textarea "Благодарю за ответ. Нам нужна озвучка аватара для образовательного проекта на а…"
type textarea "x"
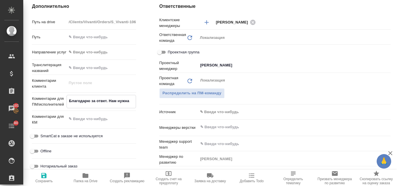
type textarea "x"
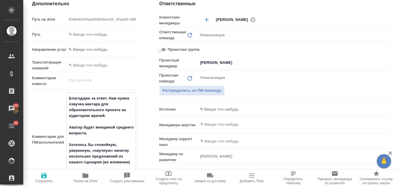
type textarea "Благодарю за ответ. Нам нужна озвучка аватара для образовательного проекта на а…"
type textarea "x"
click at [41, 175] on icon "button" at bounding box center [43, 175] width 7 height 7
type textarea "x"
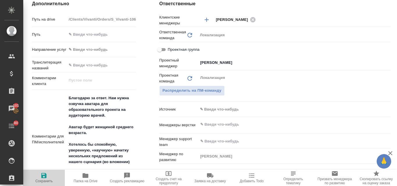
type textarea "x"
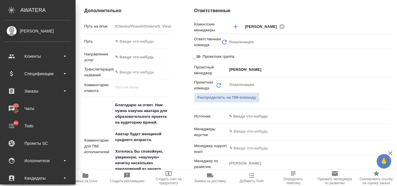
type textarea "x"
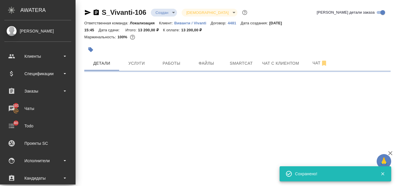
scroll to position [0, 0]
select select "RU"
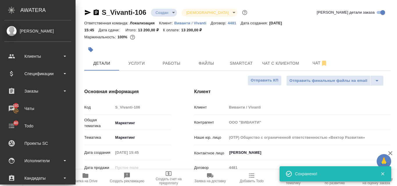
type textarea "x"
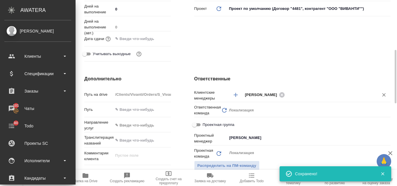
scroll to position [262, 0]
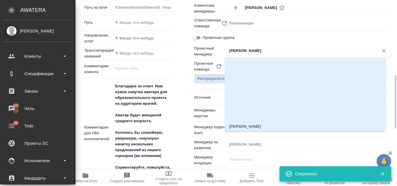
click at [250, 51] on input "Третьякова Ольга" at bounding box center [299, 50] width 141 height 7
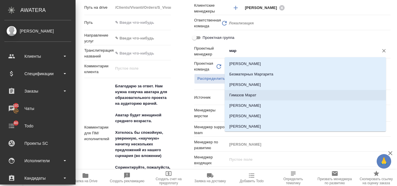
type input "марк"
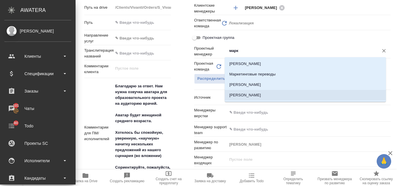
click at [266, 97] on li "Муталимов Марк" at bounding box center [305, 95] width 161 height 10
type textarea "x"
type input "Муталимов Марк"
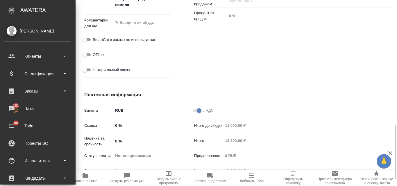
scroll to position [407, 0]
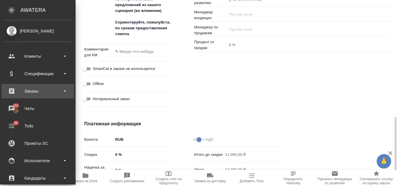
type textarea "x"
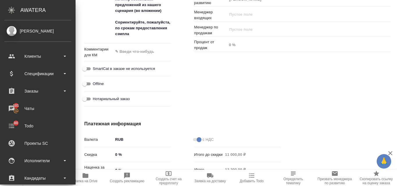
type textarea "x"
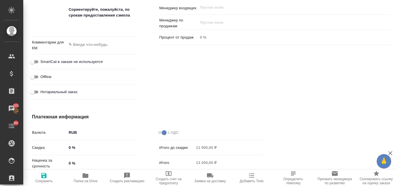
scroll to position [262, 0]
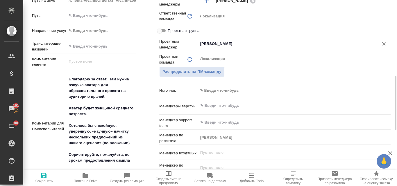
type textarea "x"
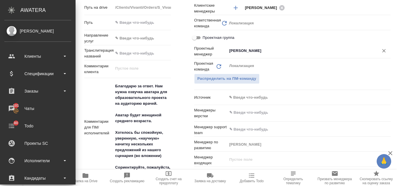
type textarea "x"
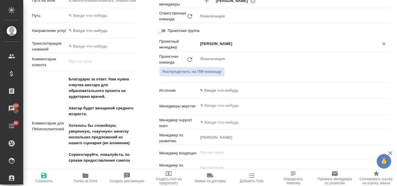
type input "Муталимов Марк"
click at [44, 177] on icon "button" at bounding box center [43, 175] width 7 height 7
type textarea "x"
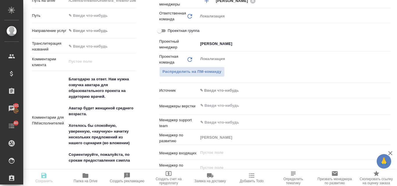
type textarea "x"
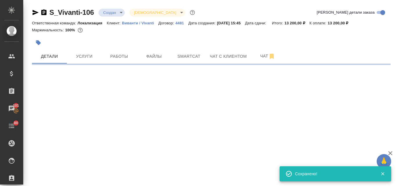
scroll to position [0, 0]
select select "RU"
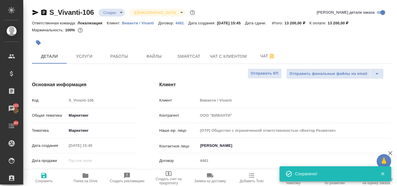
type textarea "x"
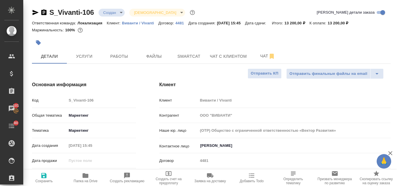
type textarea "x"
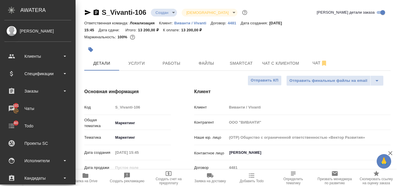
type textarea "x"
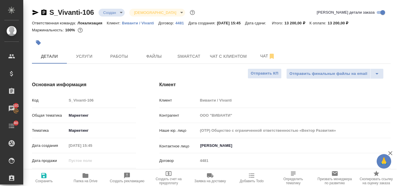
click at [34, 12] on icon "button" at bounding box center [35, 12] width 7 height 7
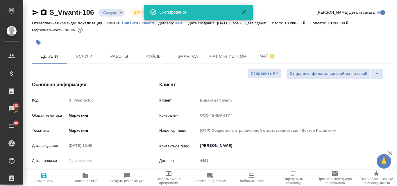
type textarea "x"
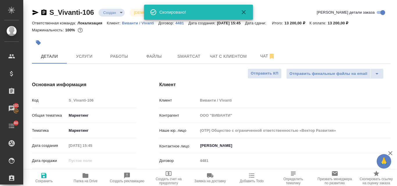
type textarea "x"
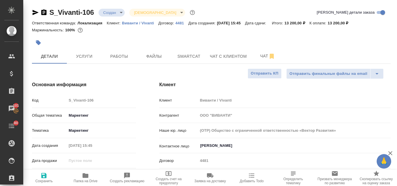
type textarea "x"
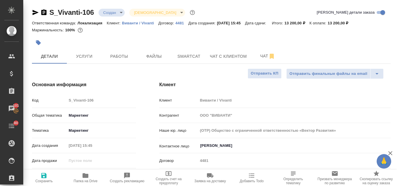
type textarea "x"
click at [42, 178] on icon "button" at bounding box center [43, 175] width 7 height 7
type textarea "x"
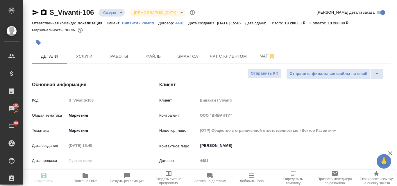
type textarea "x"
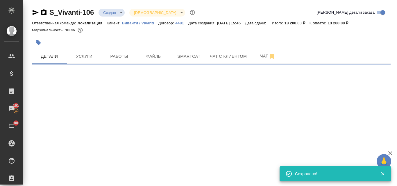
select select "RU"
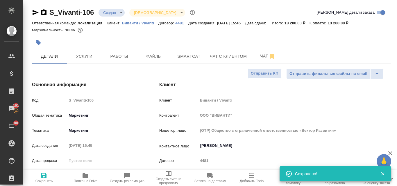
type textarea "x"
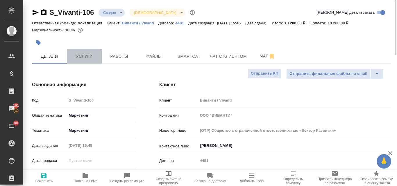
click at [85, 52] on button "Услуги" at bounding box center [84, 56] width 35 height 15
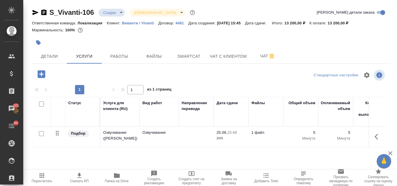
click at [80, 176] on icon "button" at bounding box center [79, 175] width 4 height 5
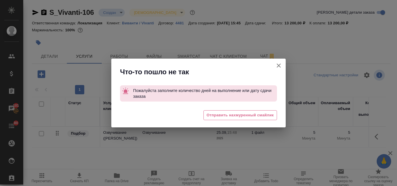
click at [277, 67] on icon "button" at bounding box center [278, 65] width 7 height 7
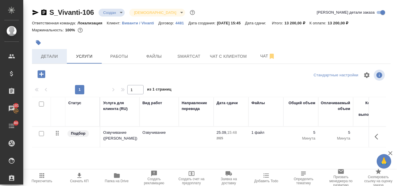
click at [51, 56] on span "Детали" at bounding box center [49, 56] width 28 height 7
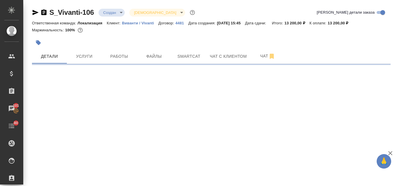
select select "RU"
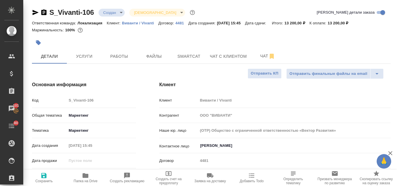
type textarea "x"
click at [47, 179] on icon "button" at bounding box center [43, 175] width 7 height 7
type textarea "x"
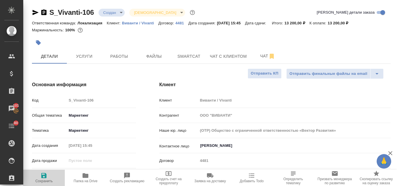
type textarea "x"
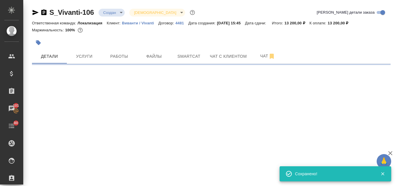
select select "RU"
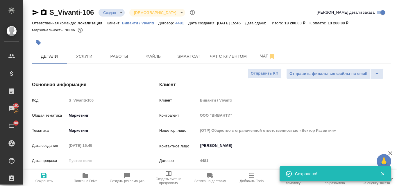
type textarea "x"
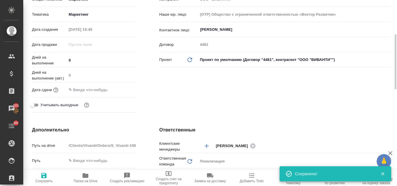
scroll to position [87, 0]
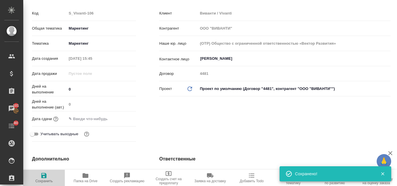
click at [41, 178] on icon "button" at bounding box center [43, 175] width 7 height 7
type textarea "x"
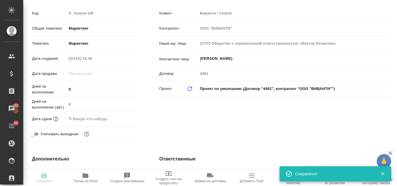
type textarea "x"
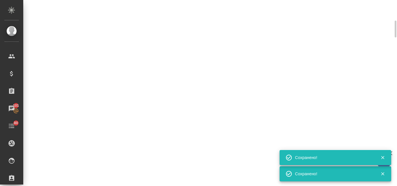
select select "RU"
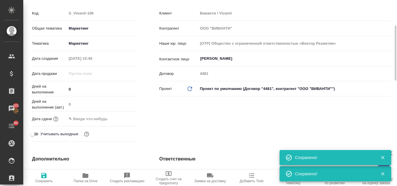
type textarea "x"
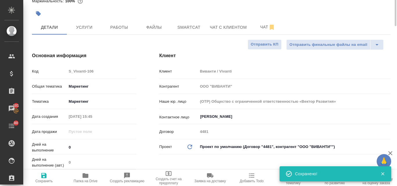
scroll to position [0, 0]
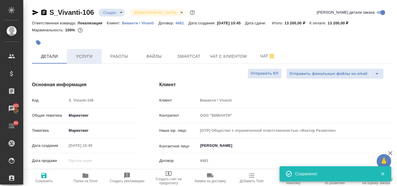
click at [94, 59] on span "Услуги" at bounding box center [84, 56] width 28 height 7
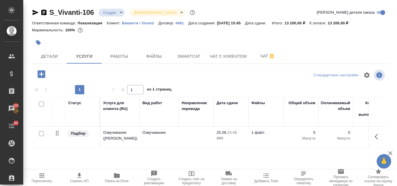
click at [40, 177] on icon "button" at bounding box center [41, 175] width 7 height 7
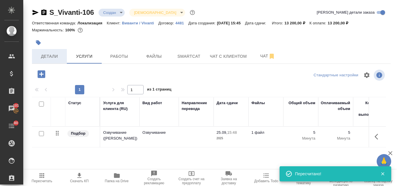
click at [53, 57] on span "Детали" at bounding box center [49, 56] width 28 height 7
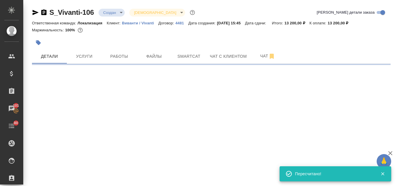
select select "RU"
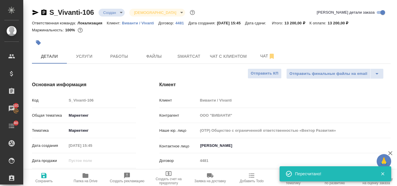
type textarea "x"
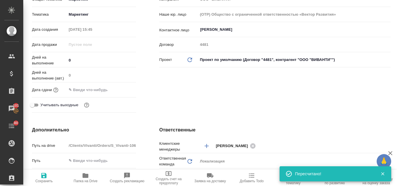
click at [46, 177] on icon "button" at bounding box center [43, 175] width 5 height 5
type textarea "x"
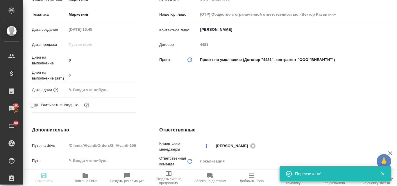
type textarea "x"
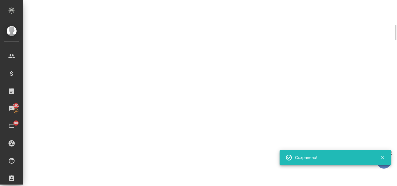
select select "RU"
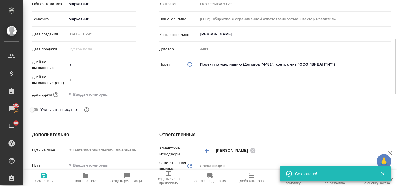
type textarea "x"
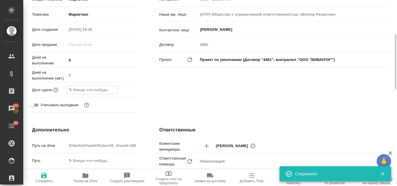
click at [89, 90] on input "text" at bounding box center [92, 90] width 51 height 8
click at [120, 91] on icon "button" at bounding box center [119, 90] width 5 height 6
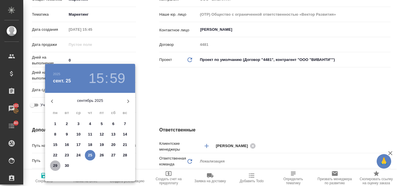
click at [54, 167] on p "29" at bounding box center [55, 166] width 4 height 6
type input "29.09.2025 15:59"
type textarea "x"
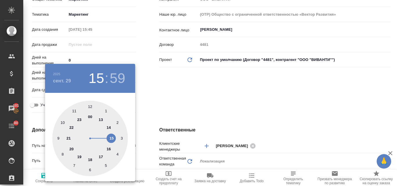
click at [90, 159] on div at bounding box center [90, 139] width 76 height 76
type input "29.09.2025 18:59"
type textarea "x"
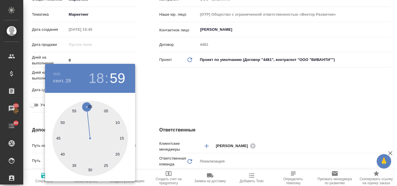
click at [90, 105] on div at bounding box center [90, 139] width 76 height 76
type input "29.09.2025 18:00"
type textarea "x"
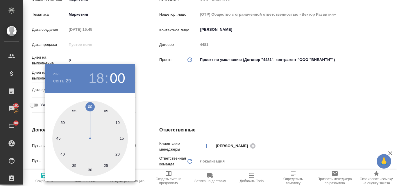
click at [195, 102] on div at bounding box center [198, 93] width 397 height 186
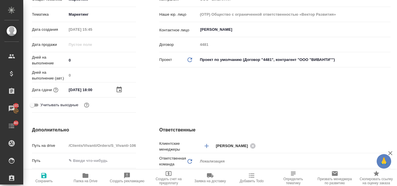
click at [42, 176] on icon "button" at bounding box center [43, 175] width 5 height 5
type textarea "x"
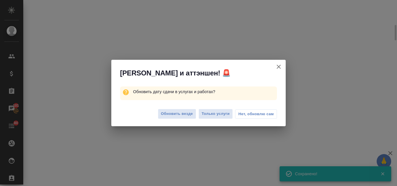
select select "RU"
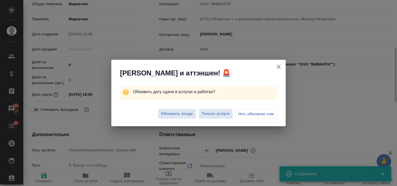
scroll to position [123, 0]
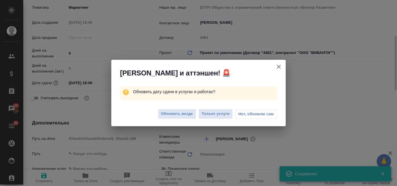
type textarea "x"
click at [188, 113] on span "Обновить везде" at bounding box center [177, 114] width 32 height 7
type textarea "x"
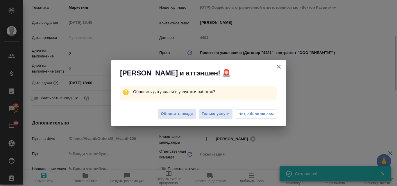
type textarea "x"
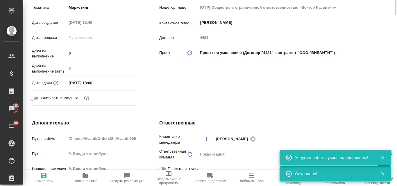
scroll to position [0, 0]
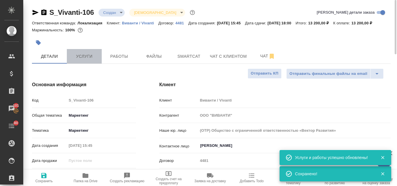
click at [90, 60] on span "Услуги" at bounding box center [84, 56] width 28 height 7
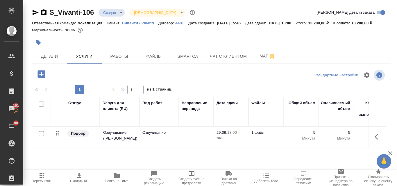
click at [78, 178] on icon "button" at bounding box center [79, 175] width 4 height 5
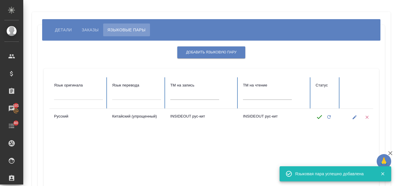
scroll to position [87, 0]
